Goal: Transaction & Acquisition: Obtain resource

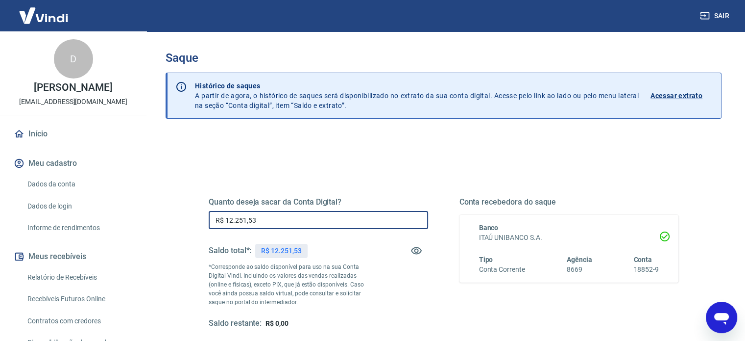
type input "R$ 12.251,53"
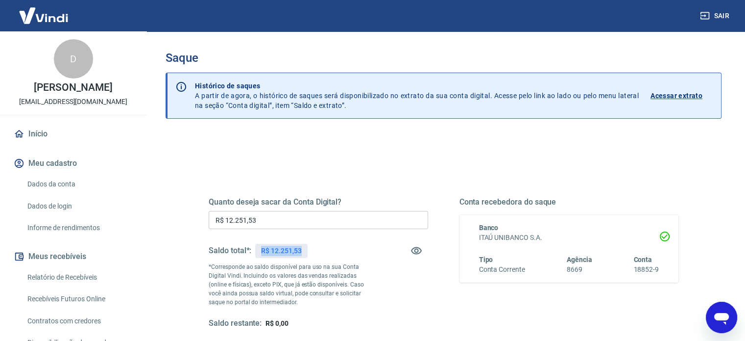
drag, startPoint x: 261, startPoint y: 248, endPoint x: 302, endPoint y: 252, distance: 41.3
click at [302, 252] on div "R$ 12.251,53" at bounding box center [281, 251] width 52 height 14
copy p "R$ 12.251,53"
click at [382, 178] on div "Quanto deseja sacar da Conta Digital? R$ 12.251,53 ​ Saldo total*: R$ 12.251,53…" at bounding box center [444, 271] width 470 height 196
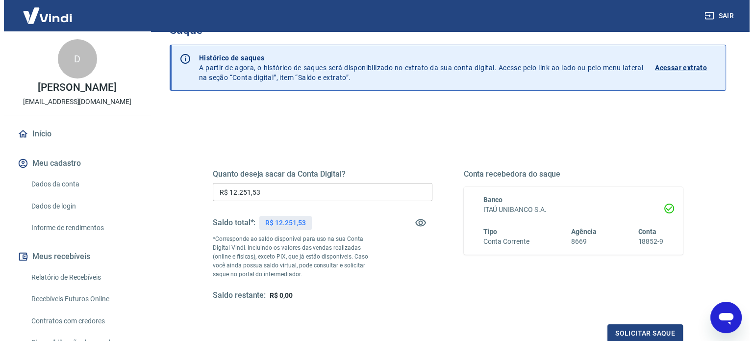
scroll to position [143, 0]
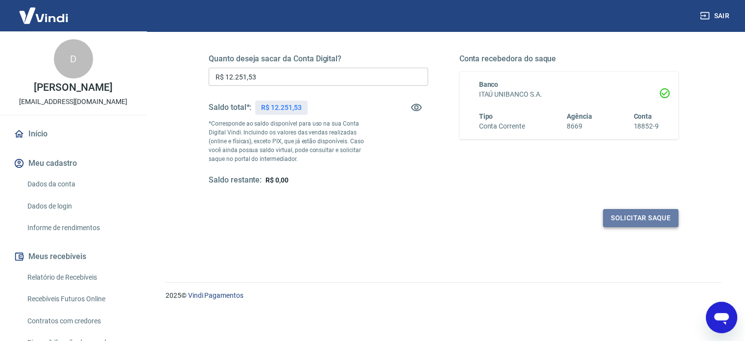
click at [628, 222] on button "Solicitar saque" at bounding box center [640, 218] width 75 height 18
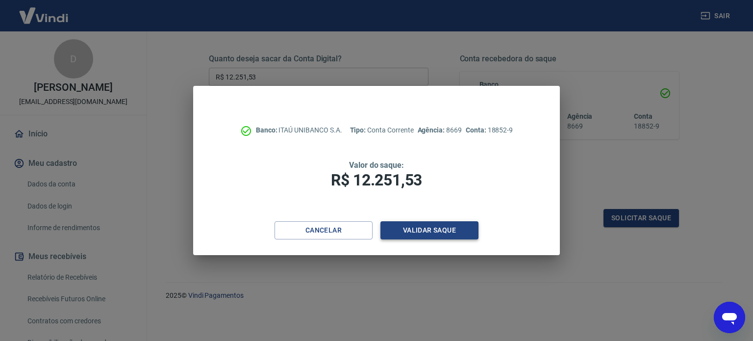
click at [422, 229] on button "Validar saque" at bounding box center [429, 230] width 98 height 18
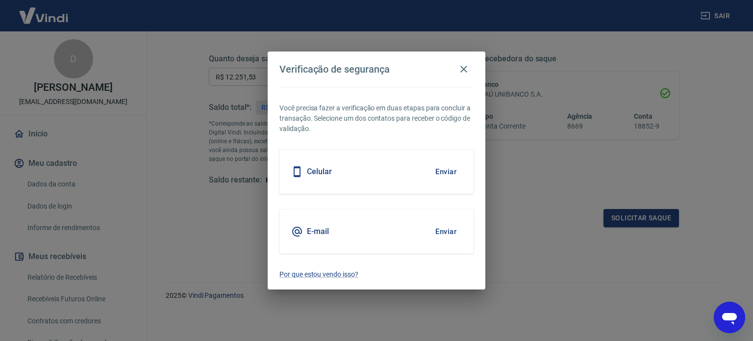
click at [447, 176] on button "Enviar" at bounding box center [446, 171] width 32 height 21
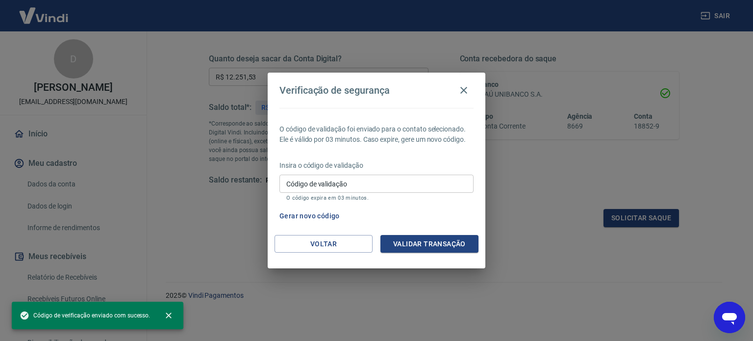
click at [319, 185] on input "Código de validação" at bounding box center [376, 183] width 194 height 18
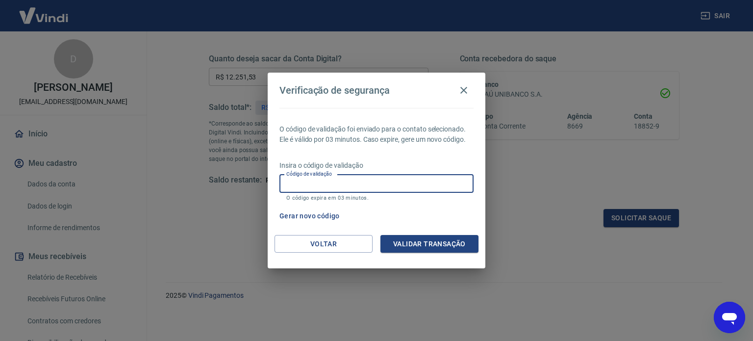
click at [371, 182] on input "Código de validação" at bounding box center [376, 183] width 194 height 18
paste input "480350"
type input "480350"
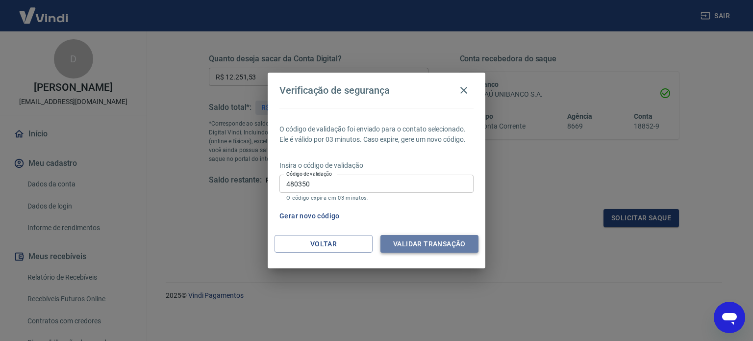
click at [427, 248] on button "Validar transação" at bounding box center [429, 244] width 98 height 18
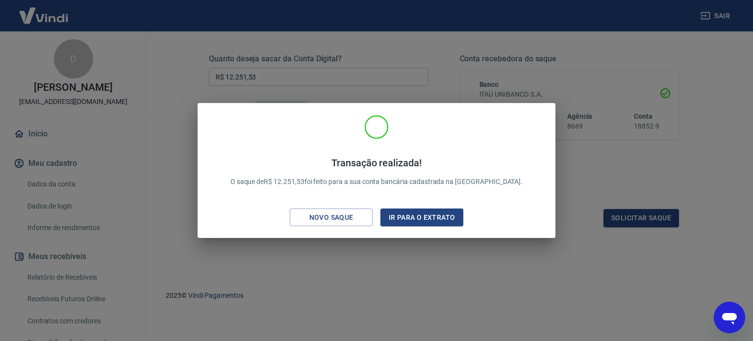
drag, startPoint x: 253, startPoint y: 75, endPoint x: 213, endPoint y: 71, distance: 40.5
click at [213, 71] on div "Transação realizada! O saque de R$ 12.251,53 foi feito para a sua conta bancári…" at bounding box center [376, 170] width 753 height 341
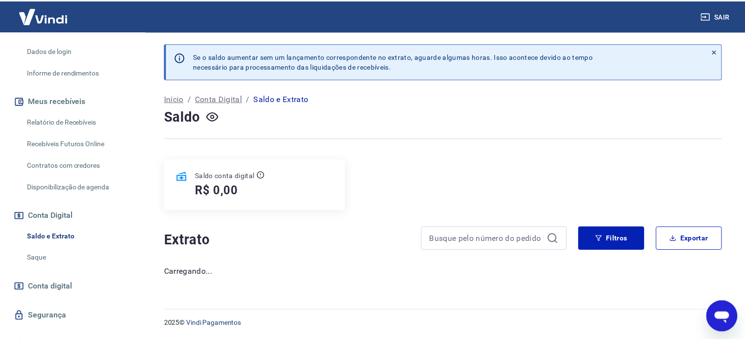
scroll to position [180, 0]
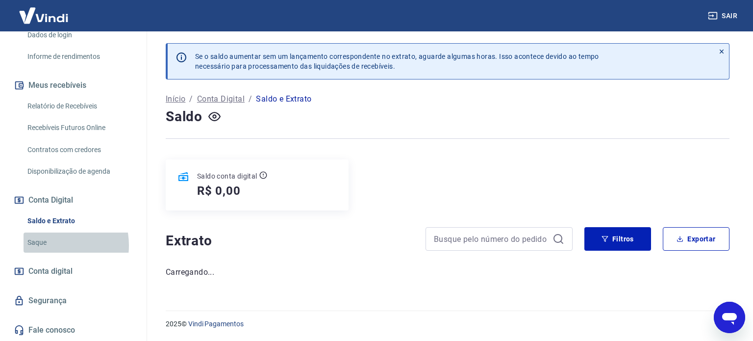
click at [51, 246] on link "Saque" at bounding box center [79, 242] width 111 height 20
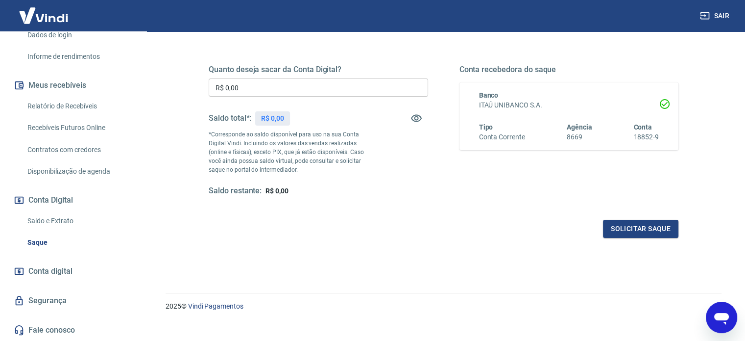
scroll to position [143, 0]
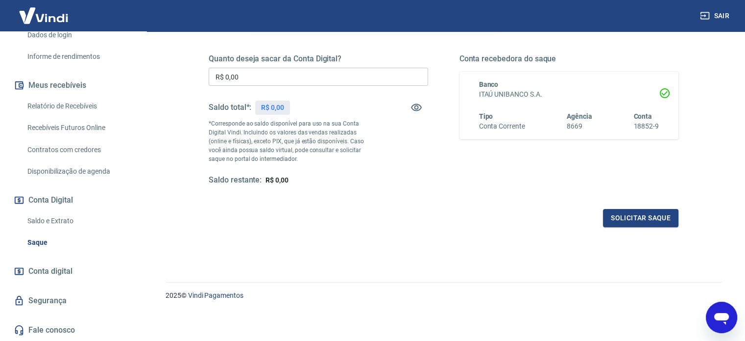
click at [46, 218] on link "Saldo e Extrato" at bounding box center [79, 221] width 111 height 20
